Goal: Transaction & Acquisition: Purchase product/service

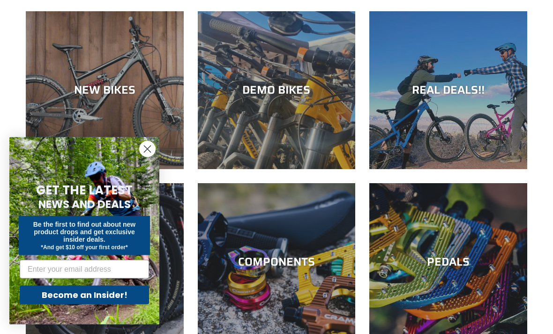
scroll to position [85, 0]
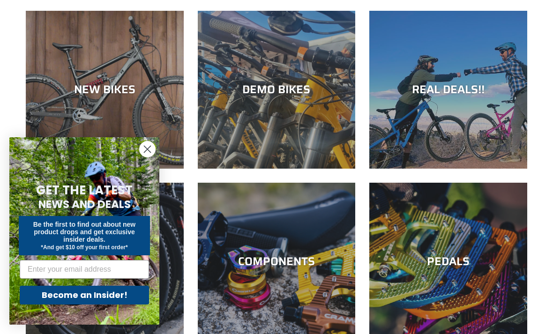
click at [147, 157] on circle "Close dialog" at bounding box center [147, 148] width 15 height 15
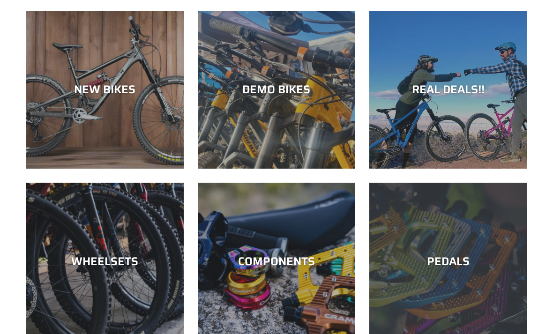
click at [422, 334] on div "PEDALS" at bounding box center [448, 340] width 158 height 0
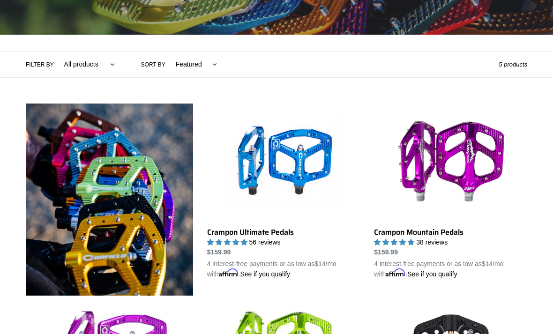
scroll to position [176, 0]
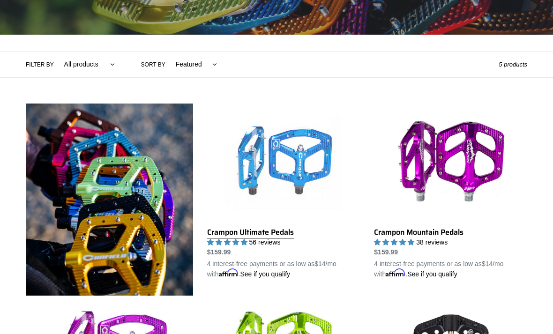
click at [305, 166] on link "Crampon Ultimate Pedals" at bounding box center [283, 192] width 153 height 176
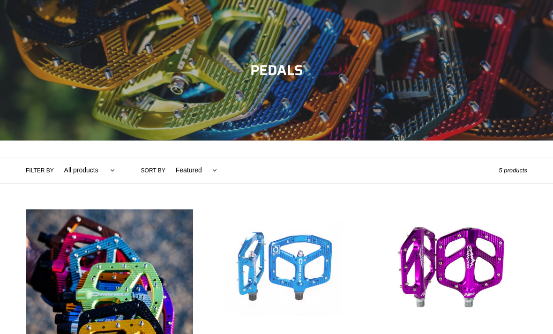
scroll to position [100, 0]
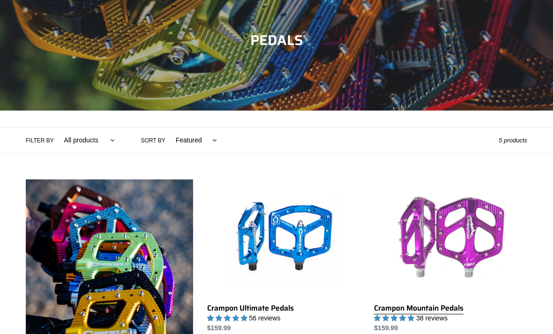
click at [458, 224] on link "Crampon Mountain Pedals" at bounding box center [450, 267] width 153 height 176
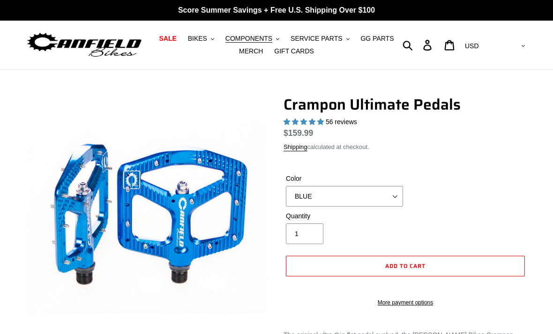
select select "highest-rating"
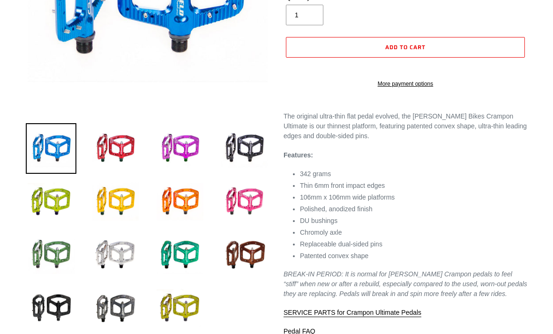
scroll to position [240, 0]
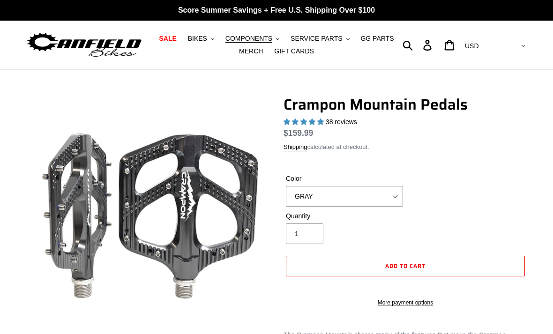
select select "highest-rating"
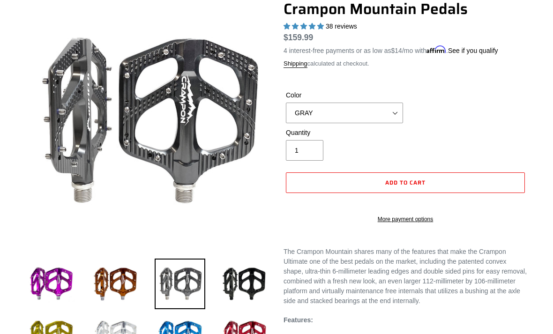
scroll to position [95, 0]
